Goal: Transaction & Acquisition: Subscribe to service/newsletter

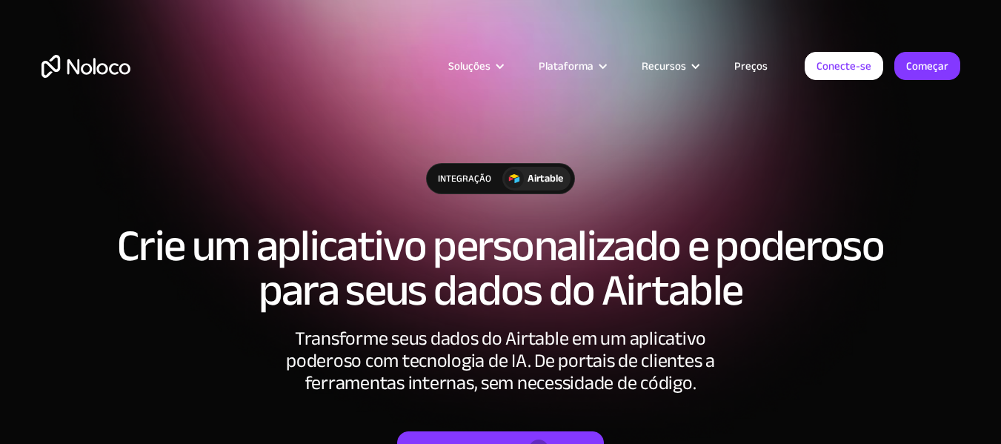
click at [397, 64] on article "Soluções Use Cases Business Types Project Management Keep track of customers, u…" at bounding box center [467, 65] width 675 height 19
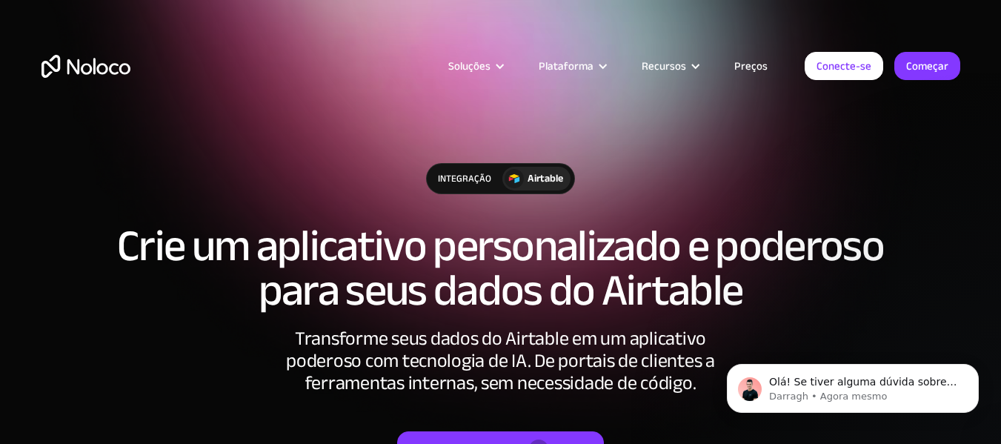
click at [749, 63] on font "Preços" at bounding box center [751, 66] width 33 height 21
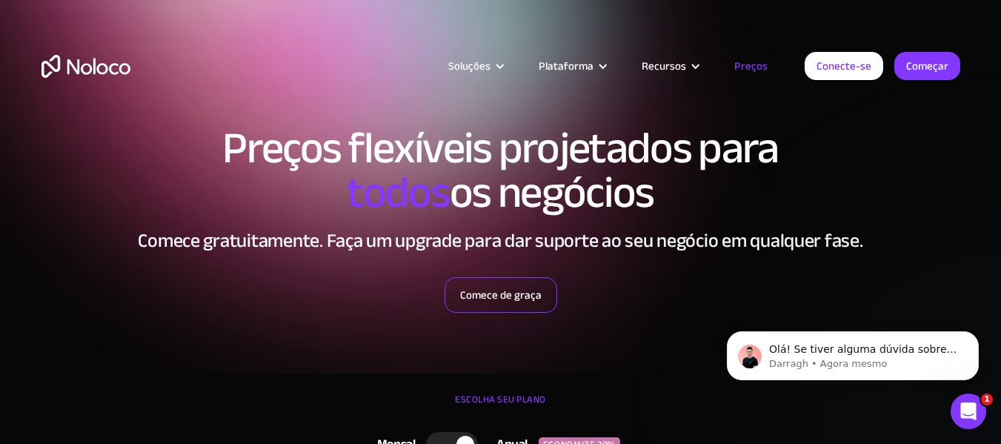
click at [520, 294] on font "Comece de graça" at bounding box center [501, 295] width 82 height 21
